Goal: Task Accomplishment & Management: Manage account settings

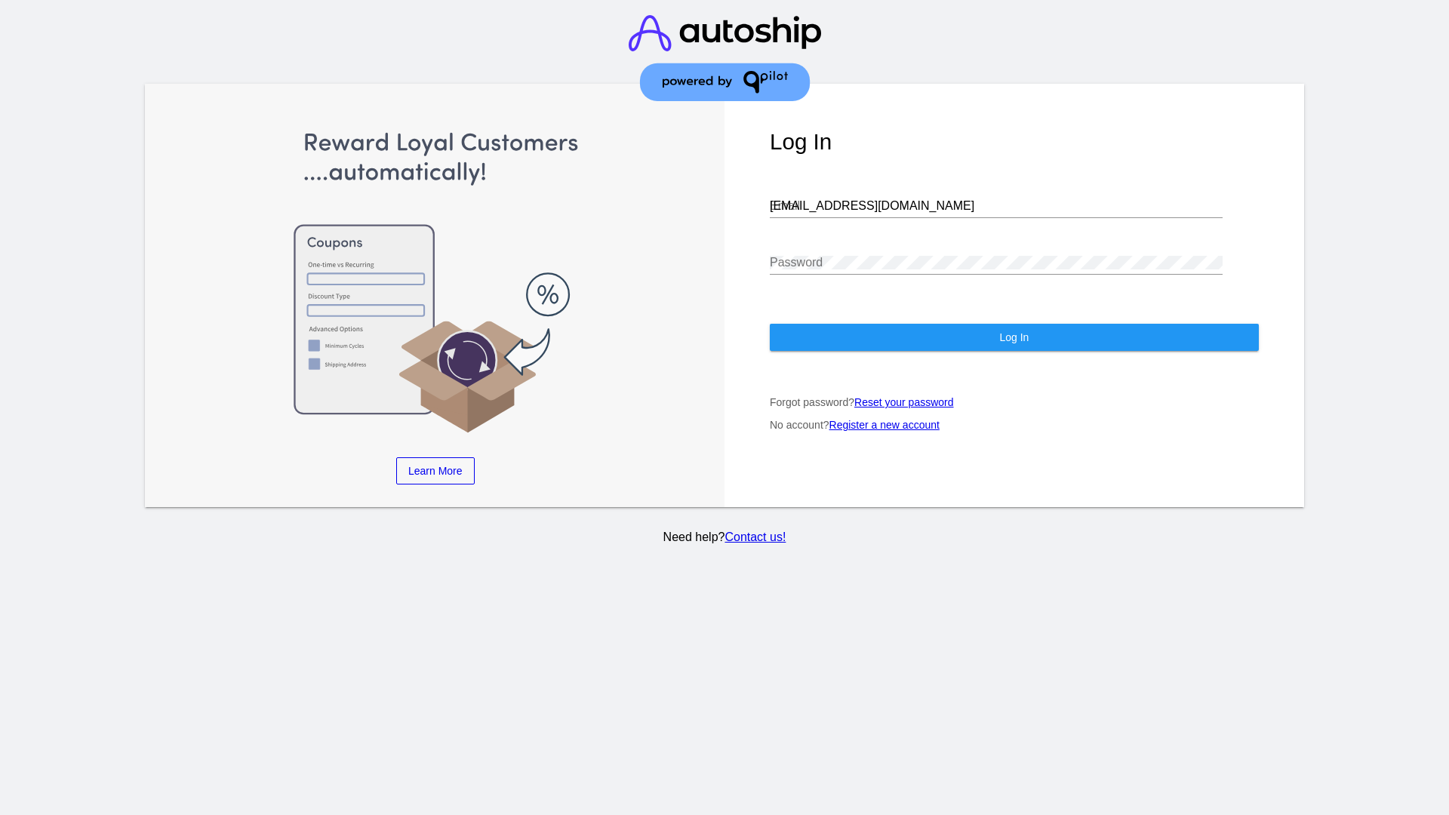
type input "[EMAIL_ADDRESS][DOMAIN_NAME]"
click at [1013, 337] on span "Log In" at bounding box center [1013, 337] width 29 height 12
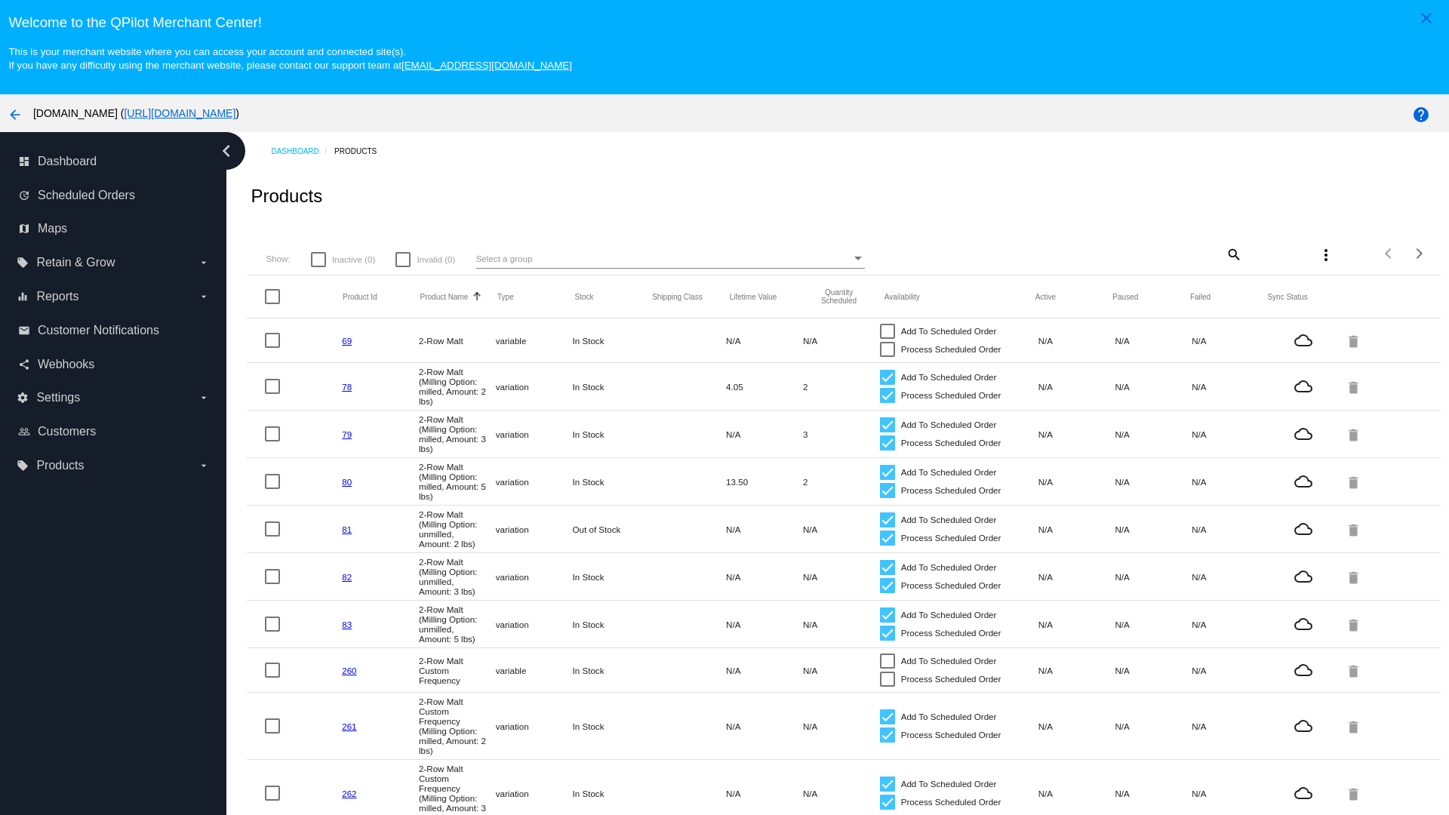
click at [1232, 254] on mat-icon "search" at bounding box center [1233, 253] width 18 height 23
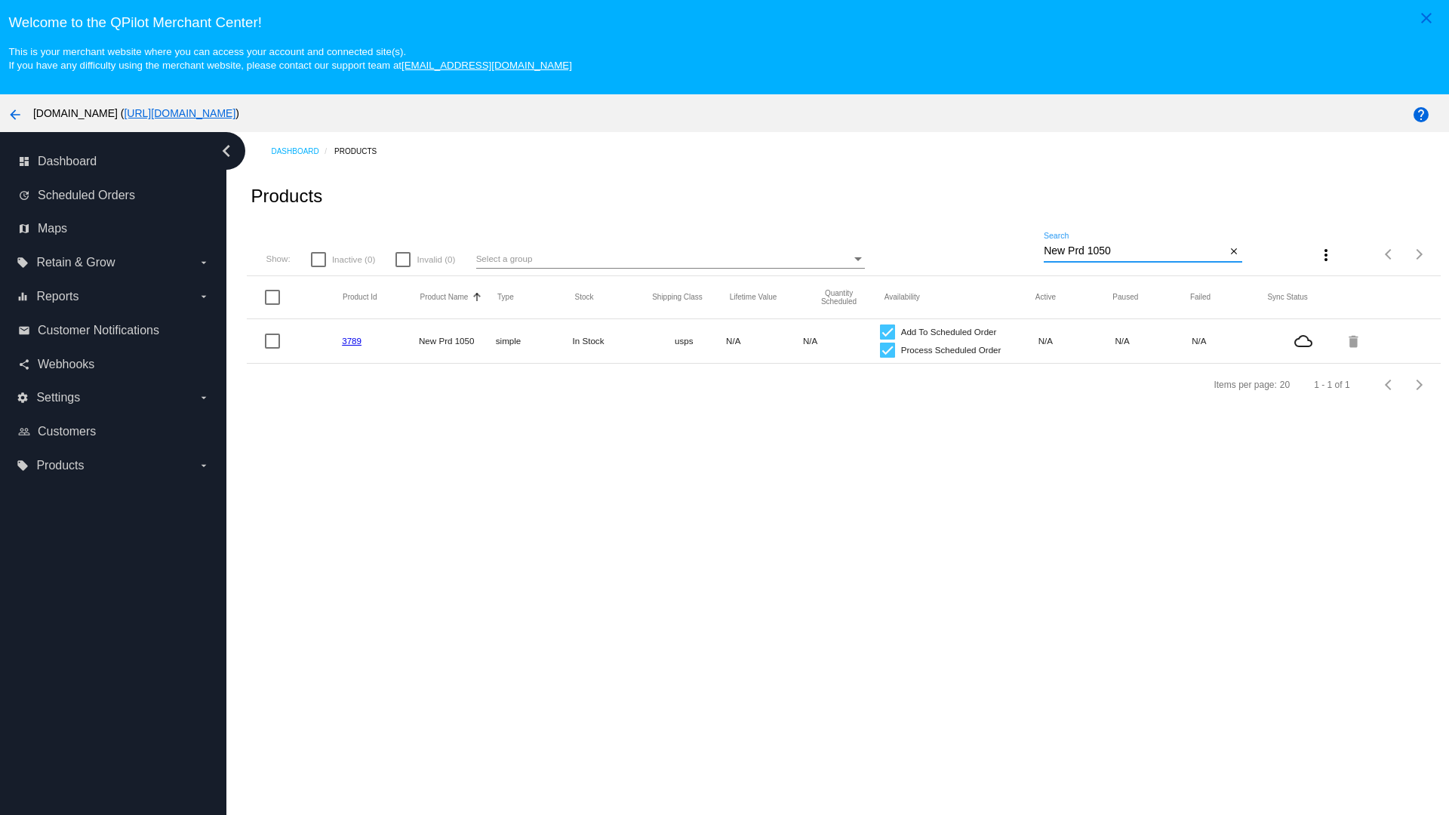
click at [352, 340] on link "3789" at bounding box center [352, 341] width 20 height 10
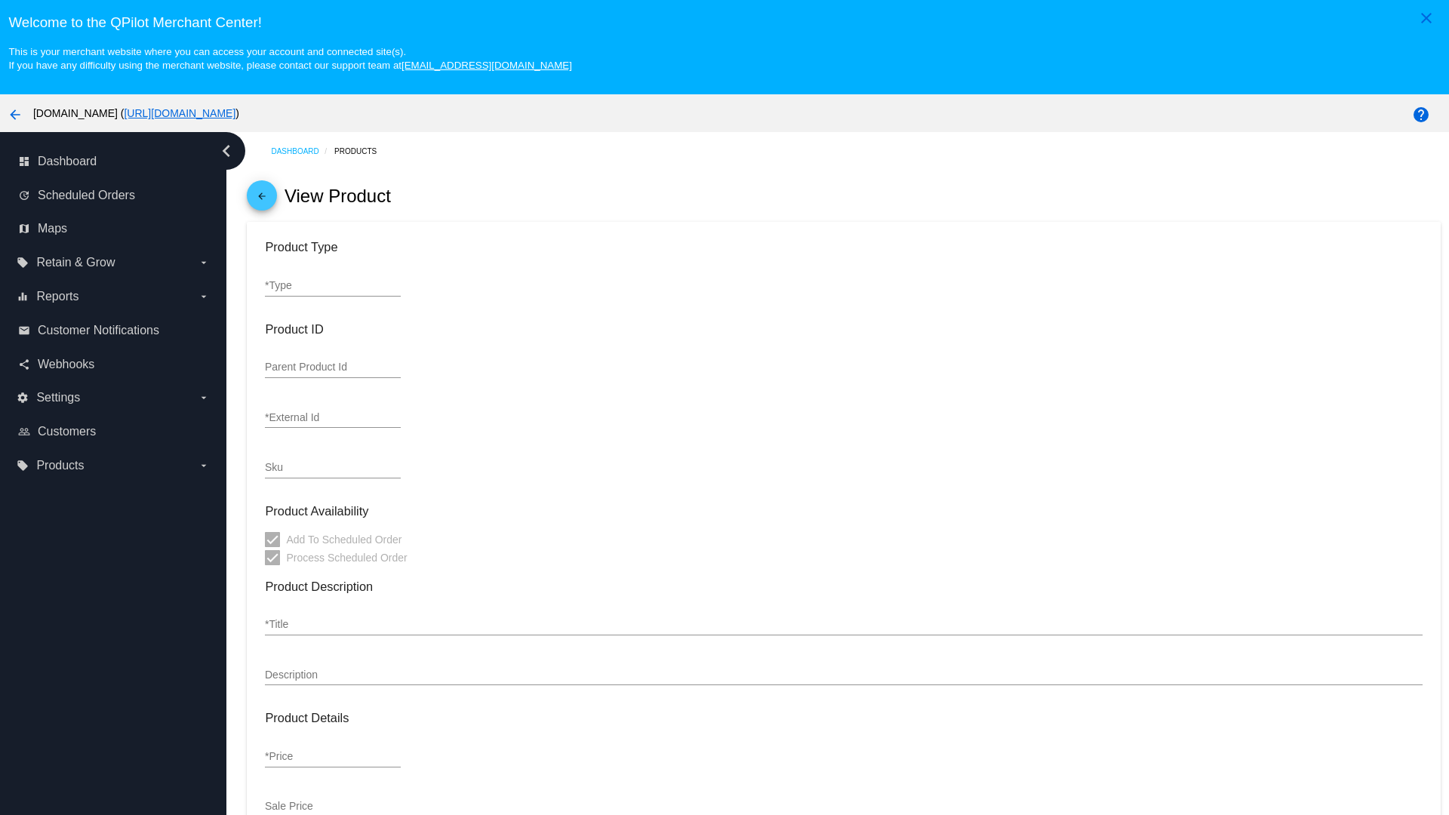
type input "simple"
type input "3789"
type input "new prd for testing"
type input "New Prd 1050"
type input "11"
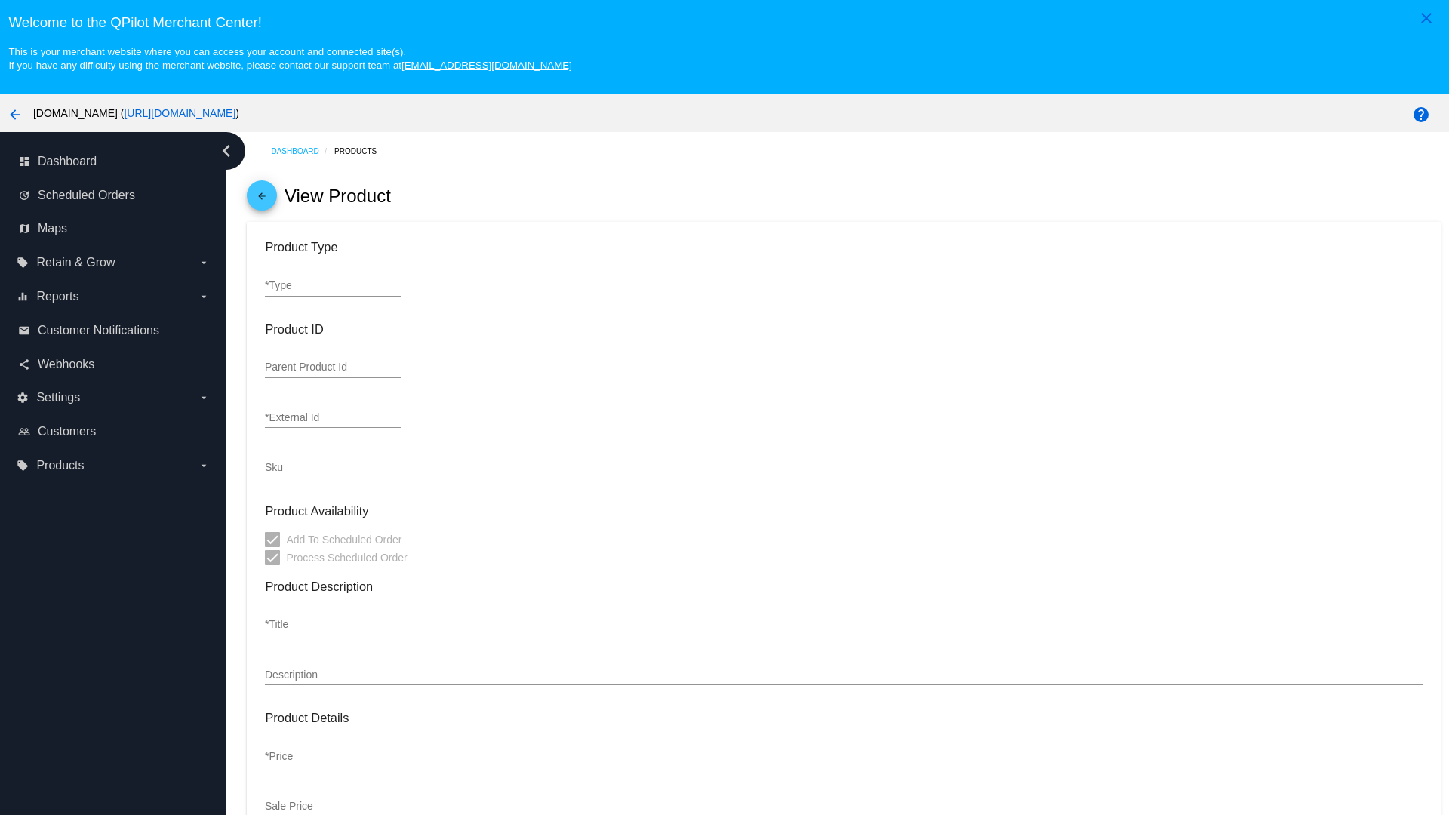
type input "9"
type input "2"
type input "10"
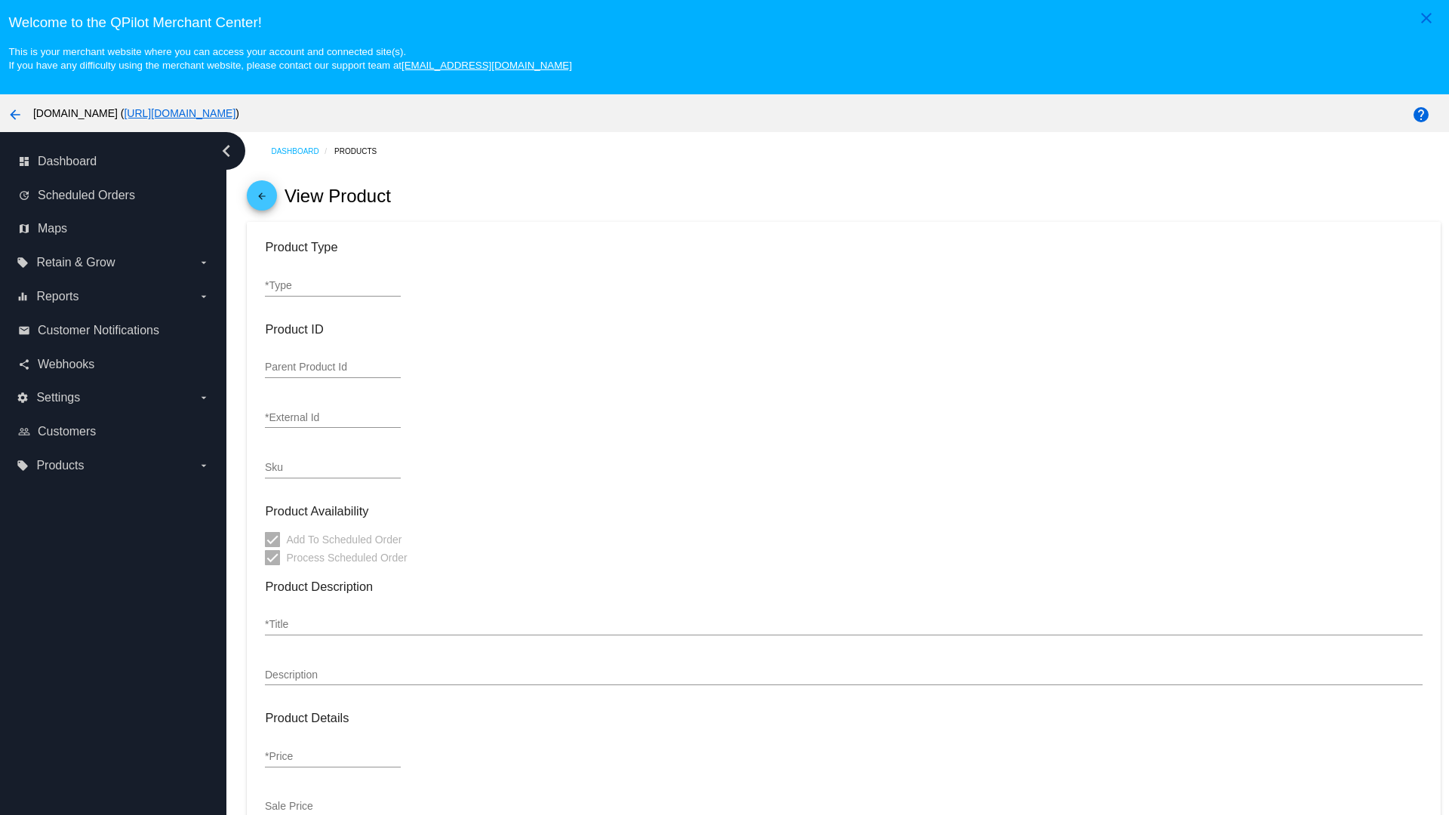
type input "usps"
type input "reduced-rate"
type input "In Stock"
click at [262, 199] on mat-icon "arrow_back" at bounding box center [262, 200] width 18 height 18
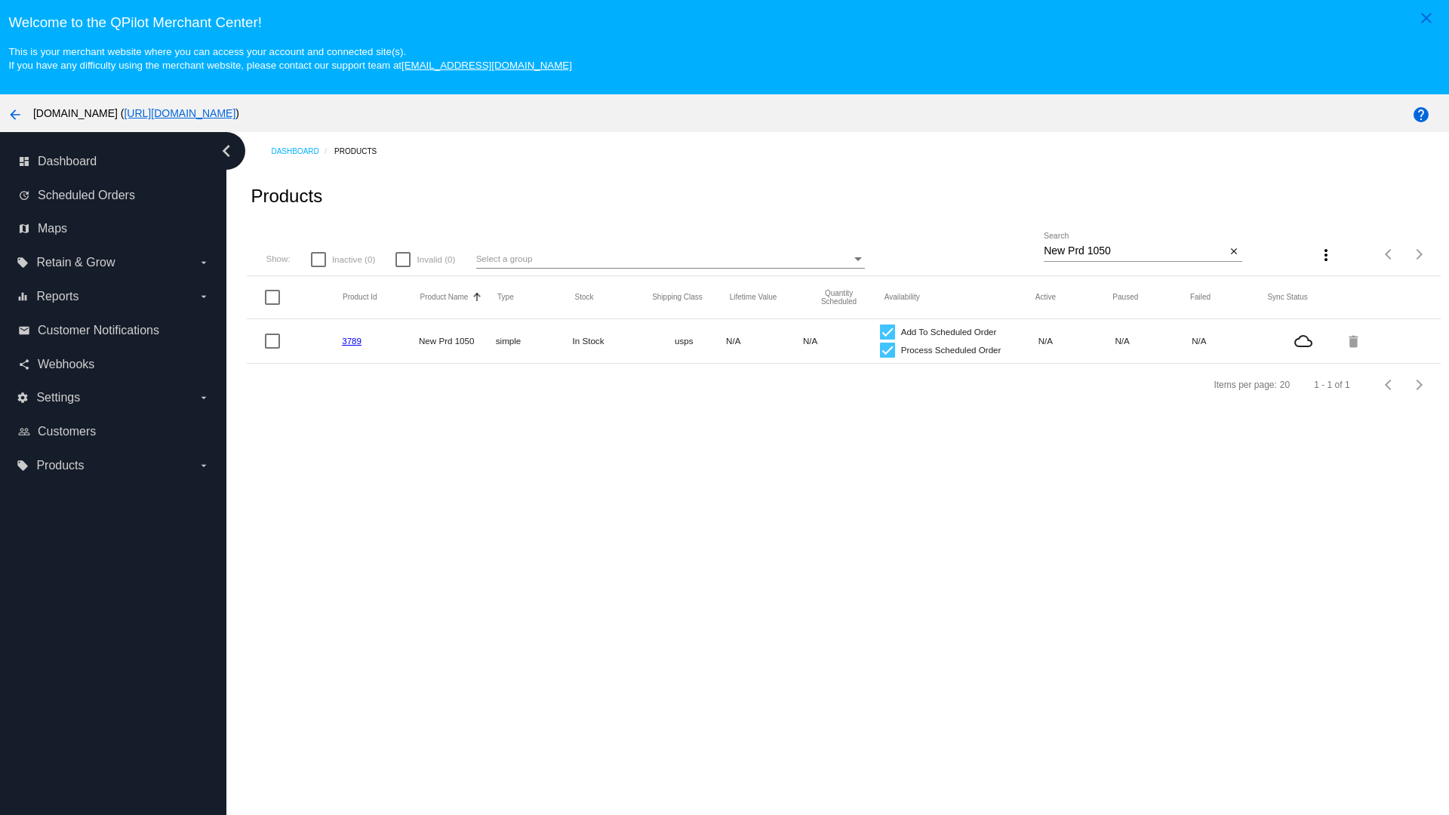
click at [1354, 340] on mat-icon "delete" at bounding box center [1354, 340] width 18 height 23
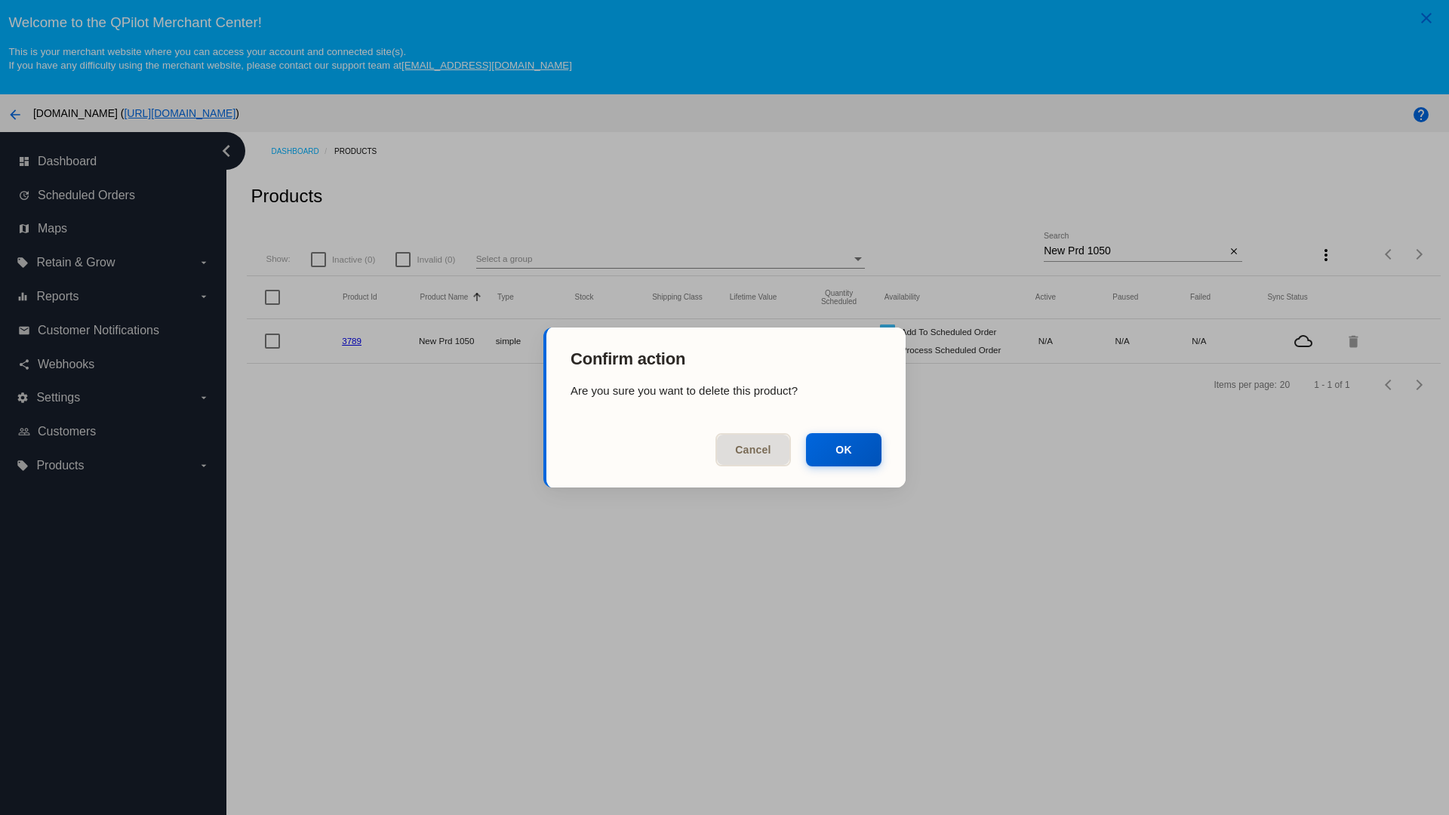
click at [844, 450] on button "OK" at bounding box center [843, 449] width 75 height 33
